Goal: Navigation & Orientation: Find specific page/section

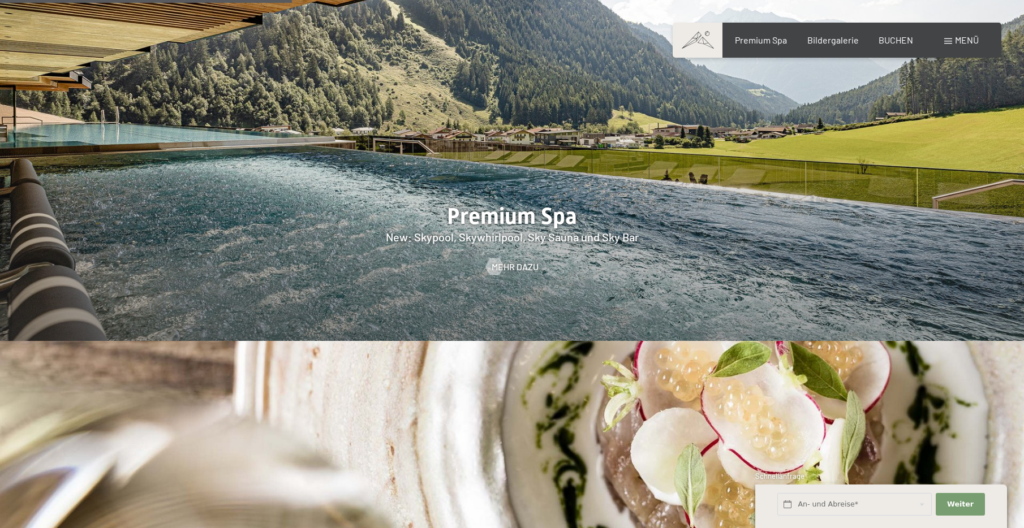
scroll to position [1414, 0]
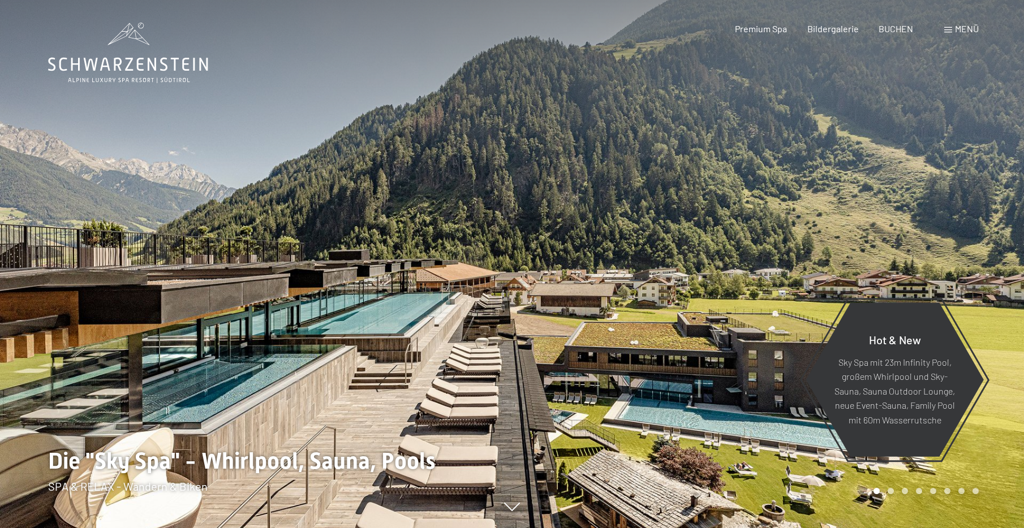
click at [946, 59] on div at bounding box center [768, 264] width 512 height 528
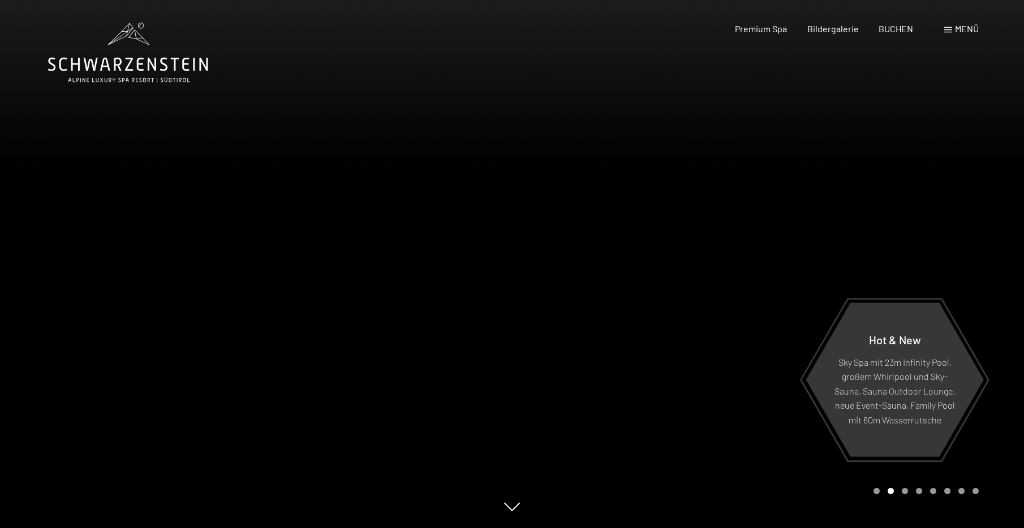
click at [957, 33] on span "Menü" at bounding box center [967, 28] width 24 height 11
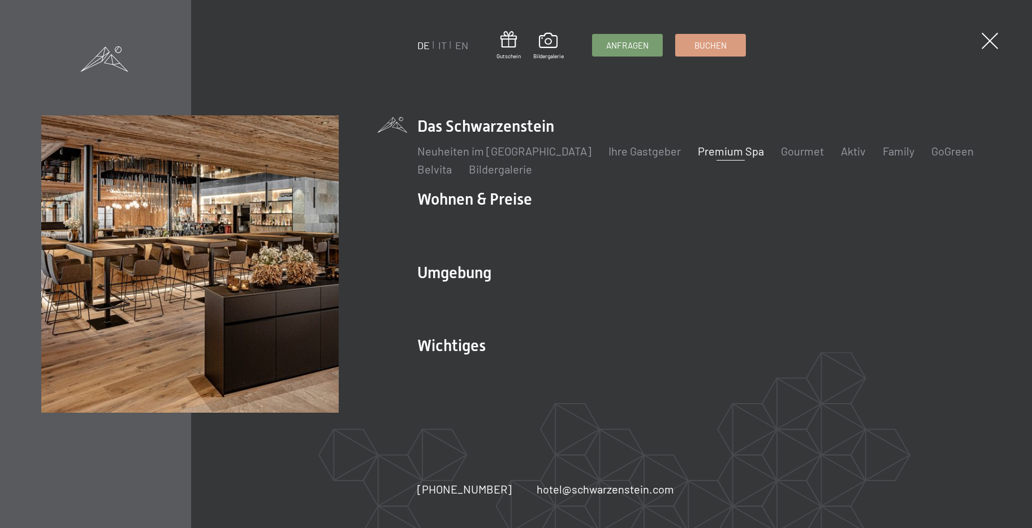
click at [715, 150] on link "Premium Spa" at bounding box center [731, 151] width 66 height 14
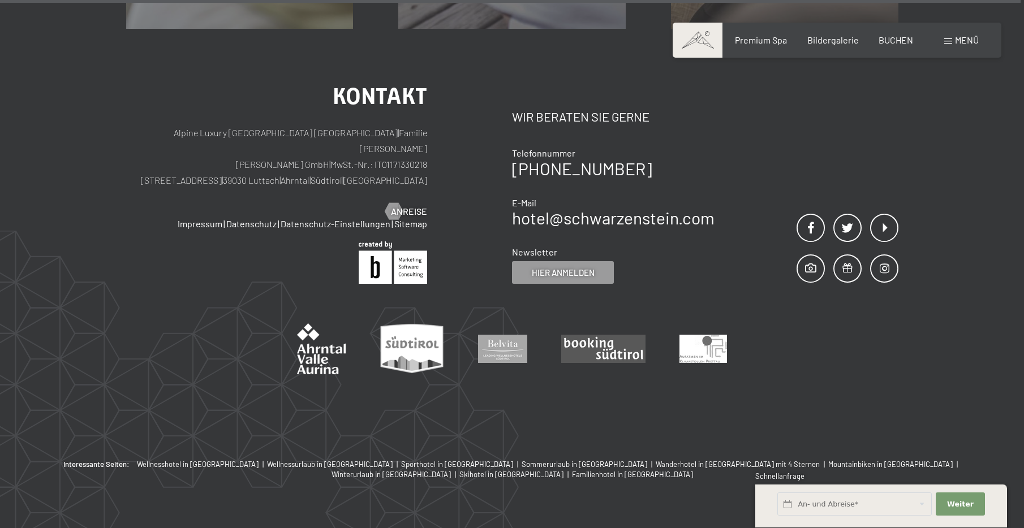
scroll to position [7150, 0]
